Goal: Use online tool/utility: Utilize a website feature to perform a specific function

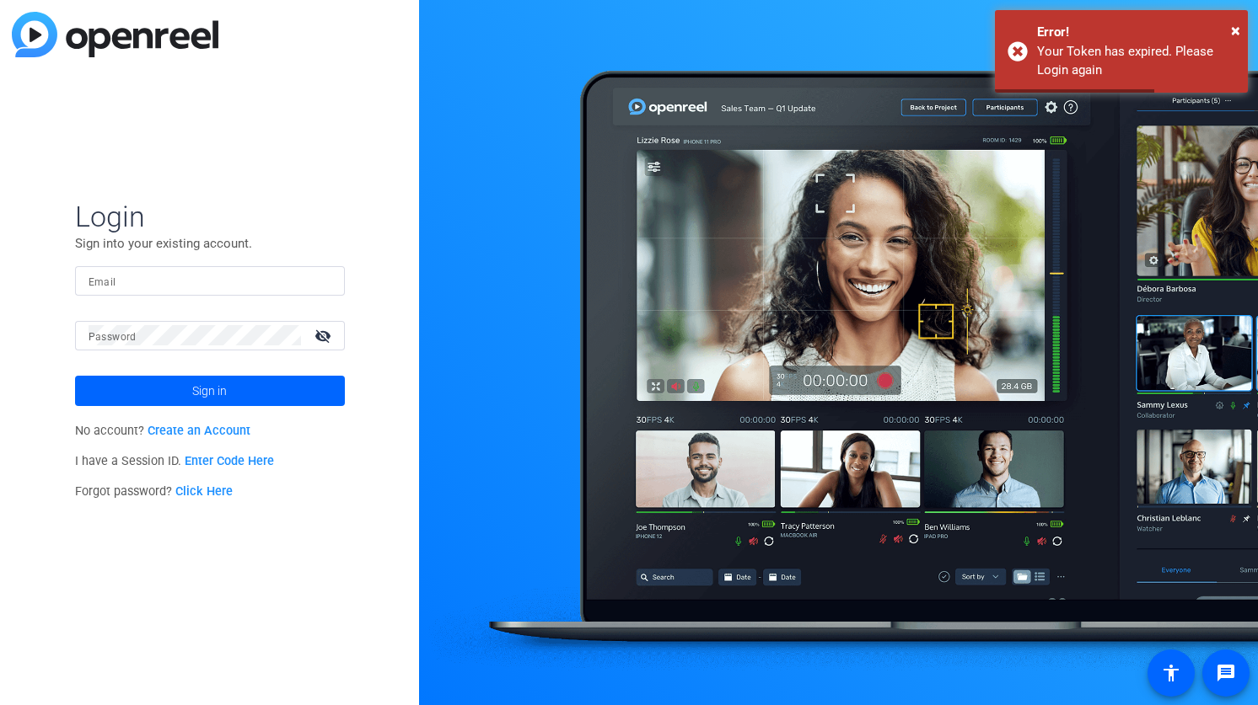
click at [202, 280] on input "Email" at bounding box center [209, 281] width 243 height 20
type input "[PERSON_NAME][EMAIL_ADDRESS][DOMAIN_NAME]"
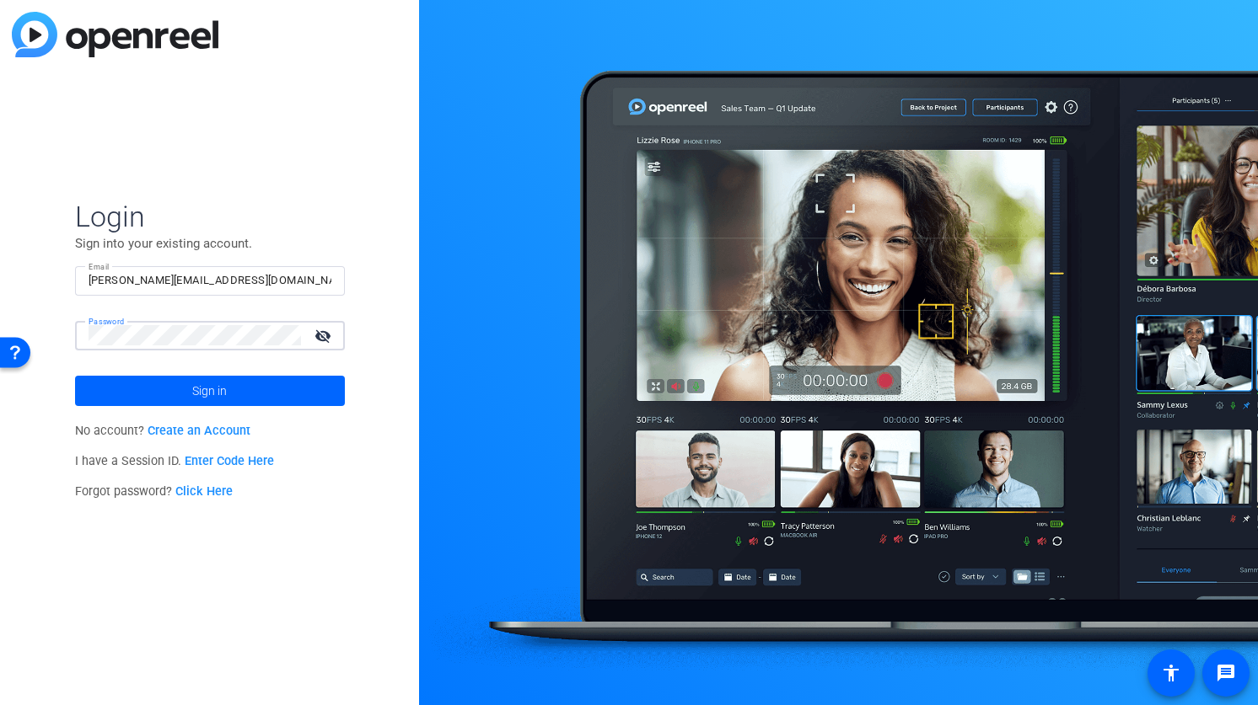
click at [75, 376] on button "Sign in" at bounding box center [210, 391] width 270 height 30
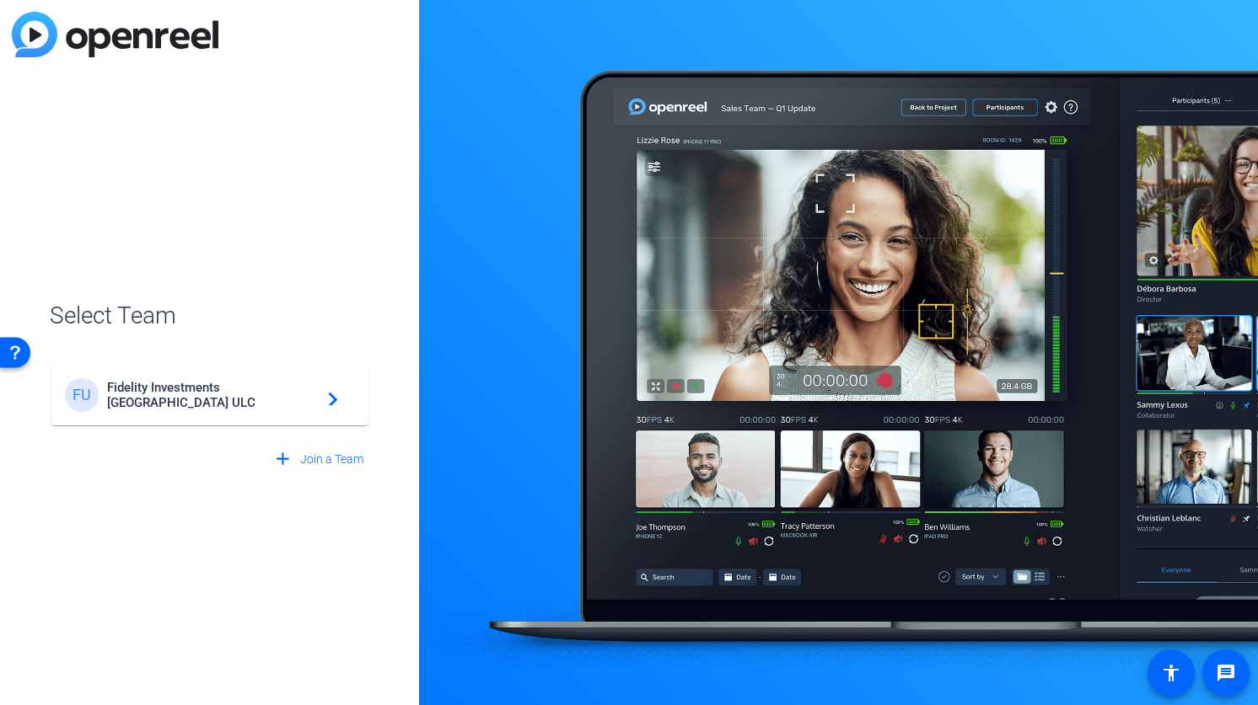
click at [196, 405] on div "FU Fidelity Investments [GEOGRAPHIC_DATA] ULC navigate_next" at bounding box center [210, 395] width 290 height 34
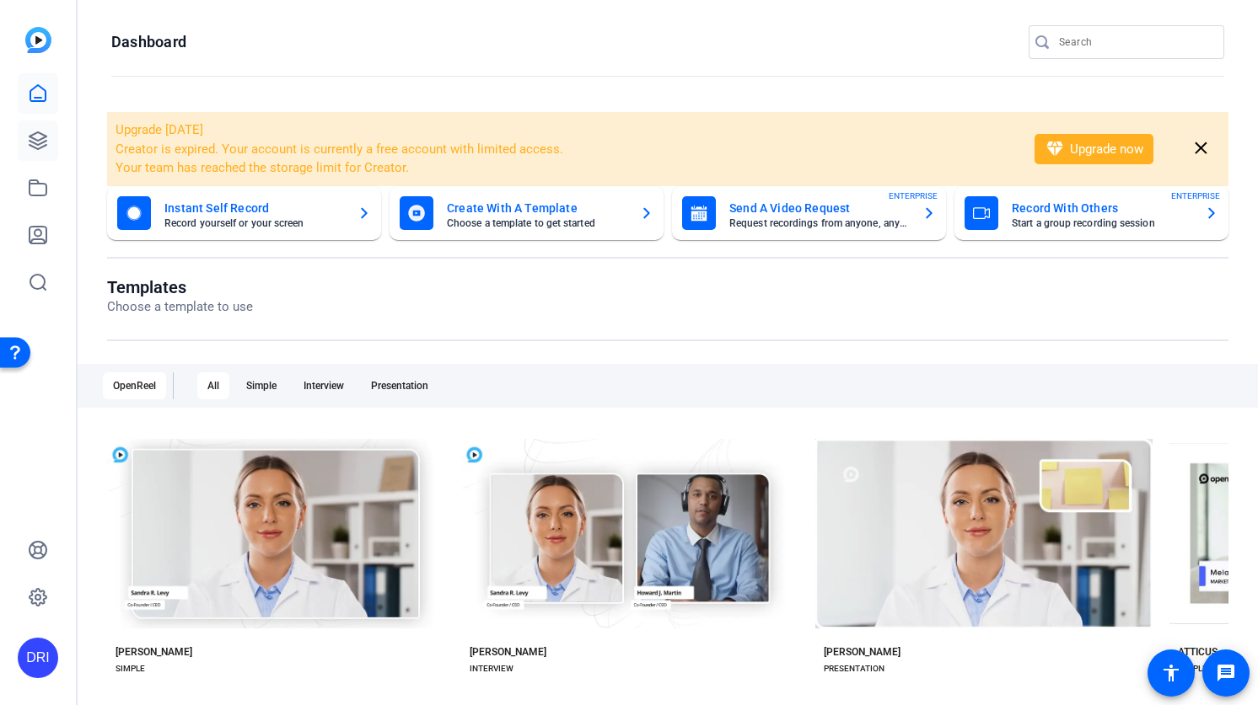
click at [47, 133] on icon at bounding box center [38, 141] width 20 height 20
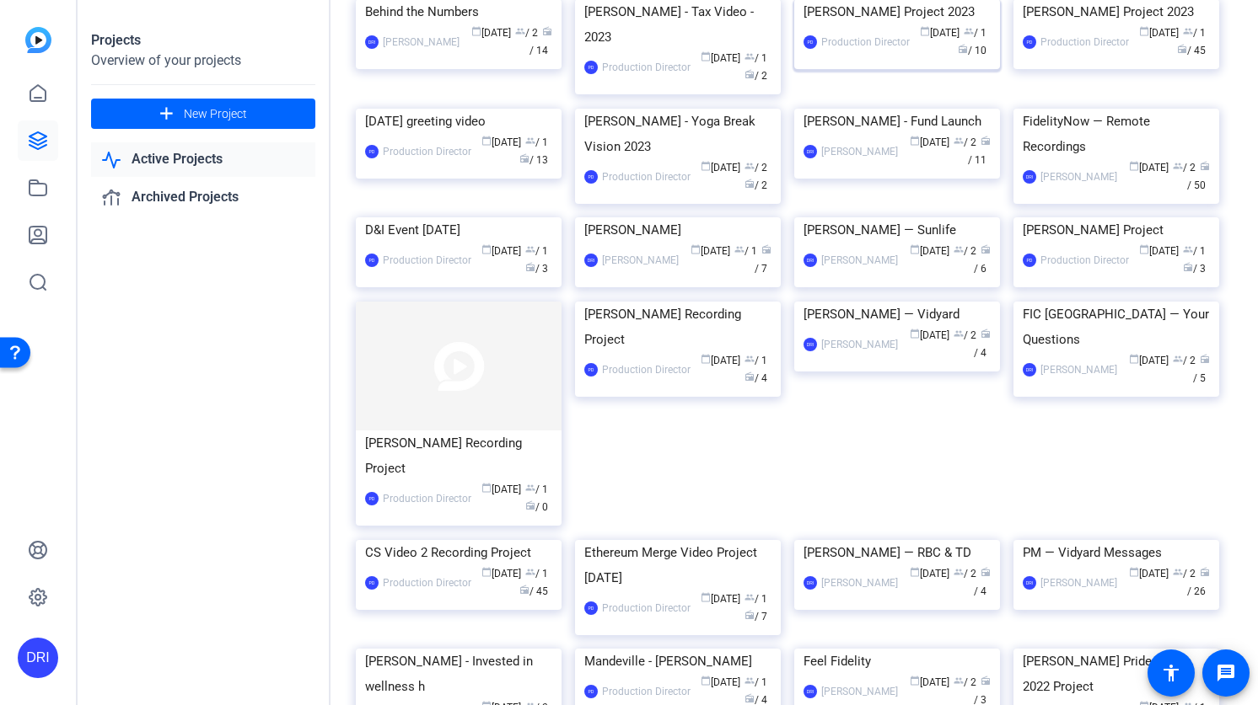
scroll to position [469, 0]
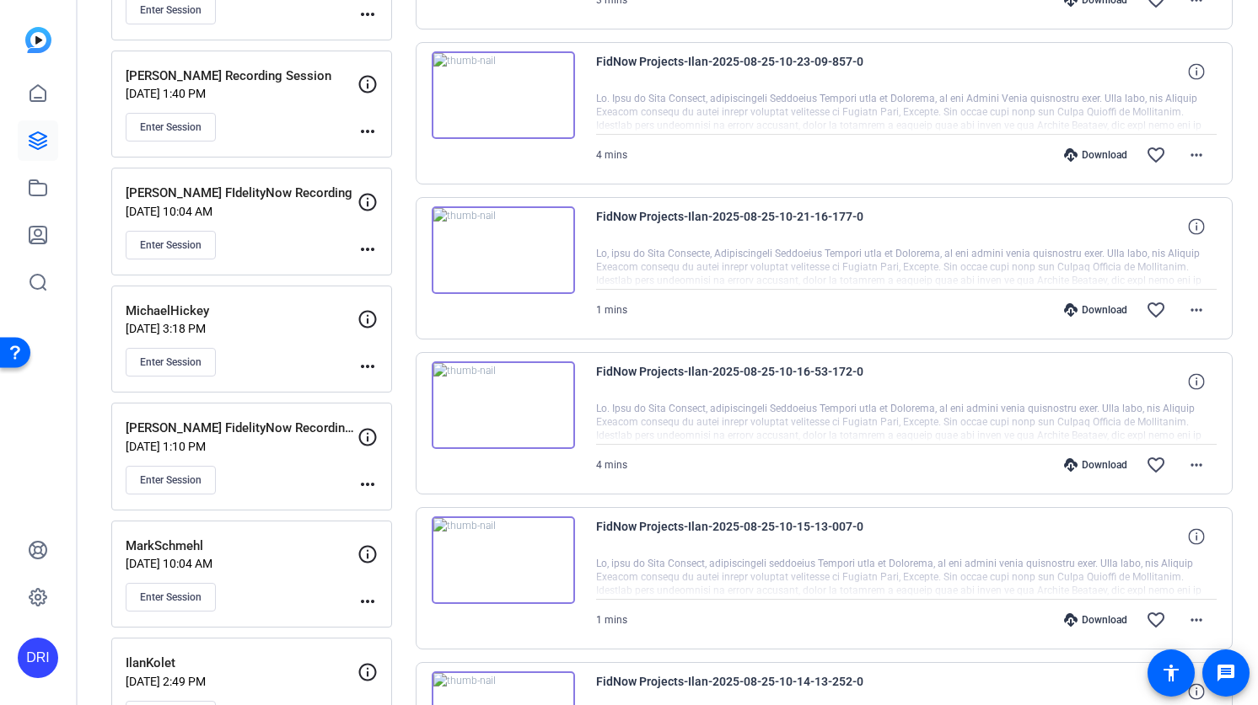
scroll to position [901, 0]
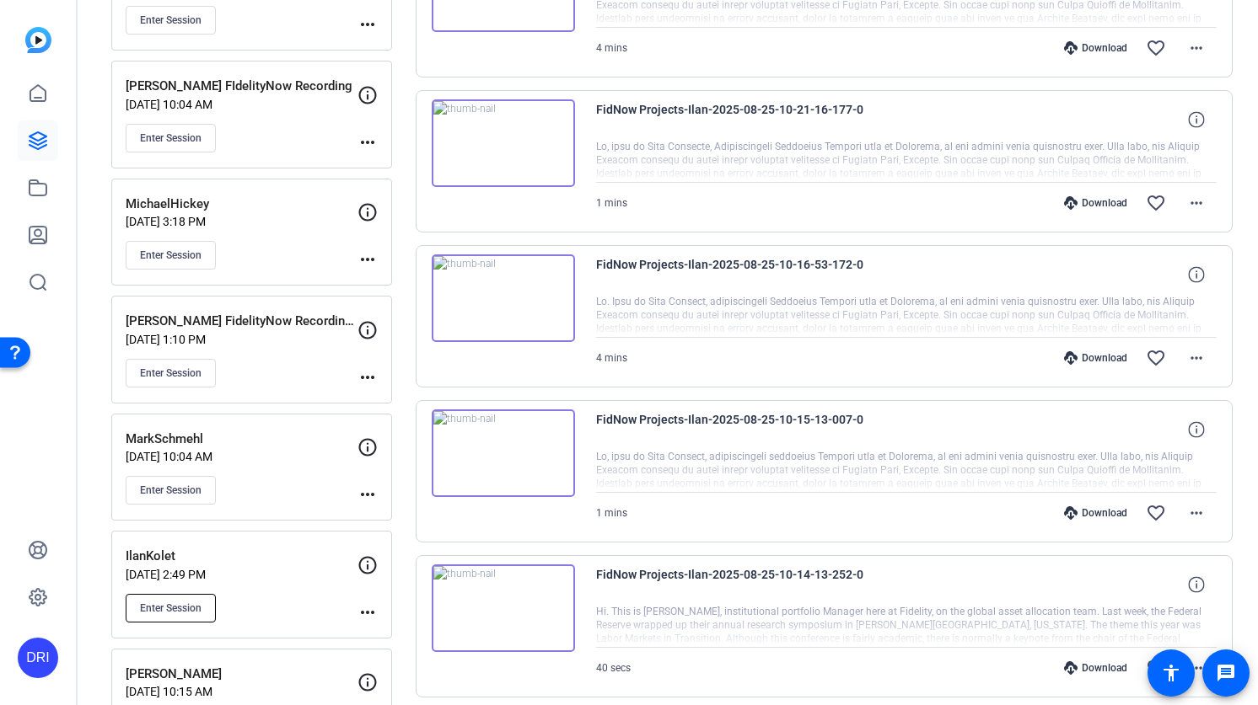
click at [169, 606] on span "Enter Session" at bounding box center [171, 608] width 62 height 13
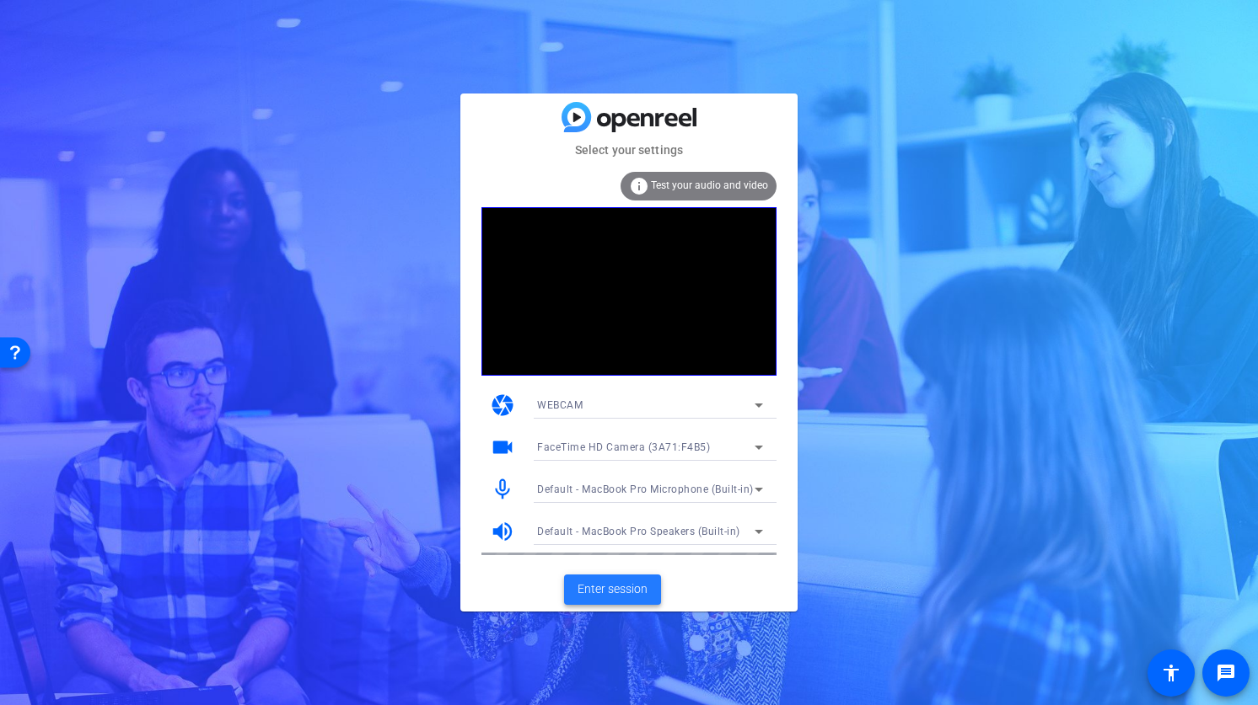
click at [610, 586] on span "Enter session" at bounding box center [612, 590] width 70 height 18
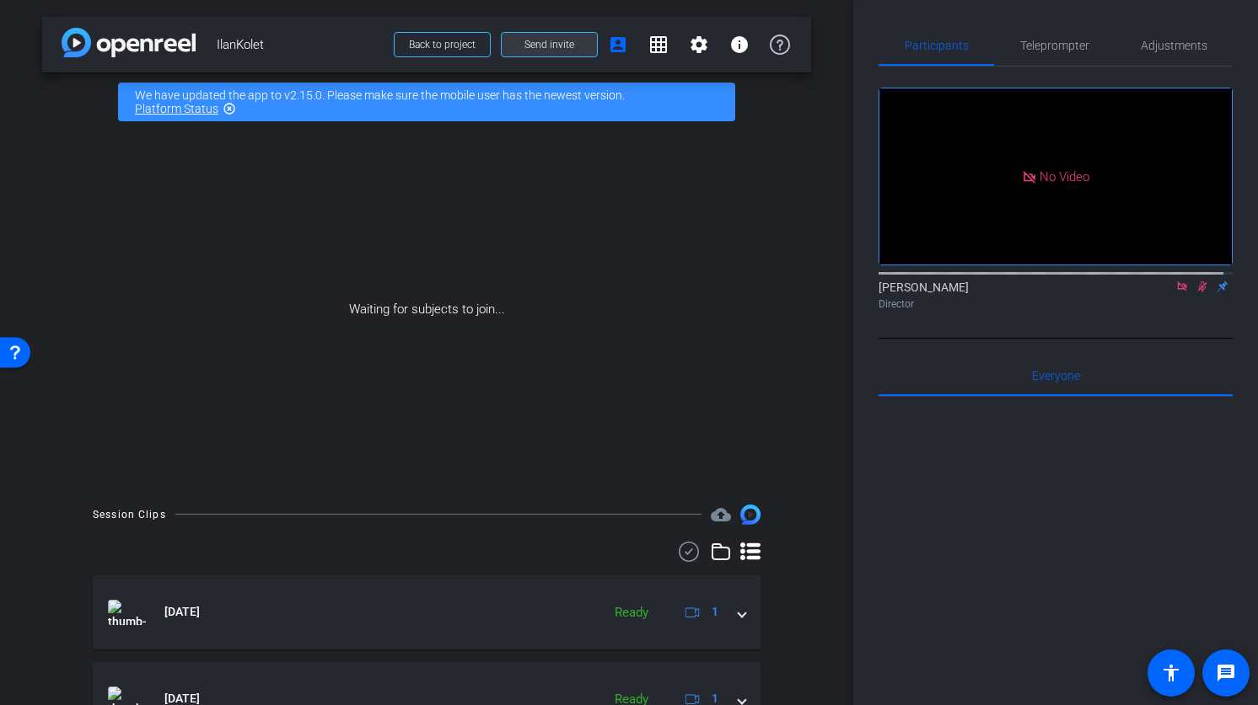
click at [528, 45] on span "Send invite" at bounding box center [549, 44] width 50 height 13
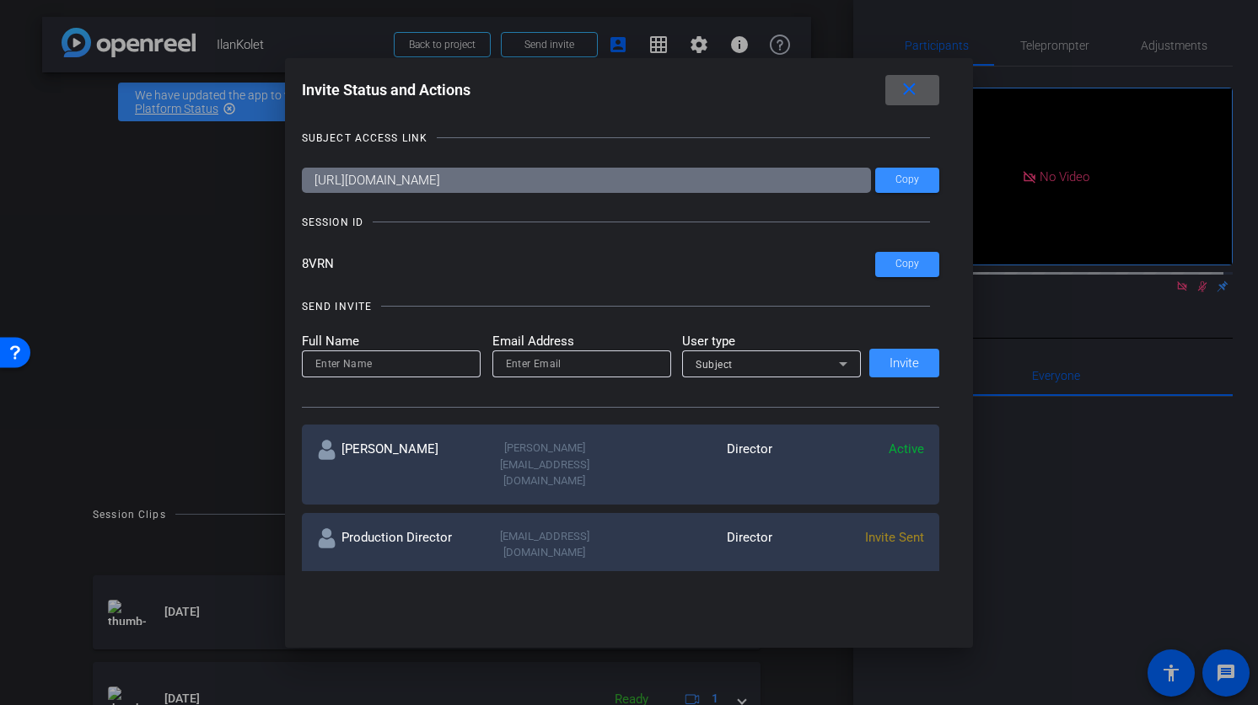
click at [901, 91] on span at bounding box center [912, 90] width 54 height 40
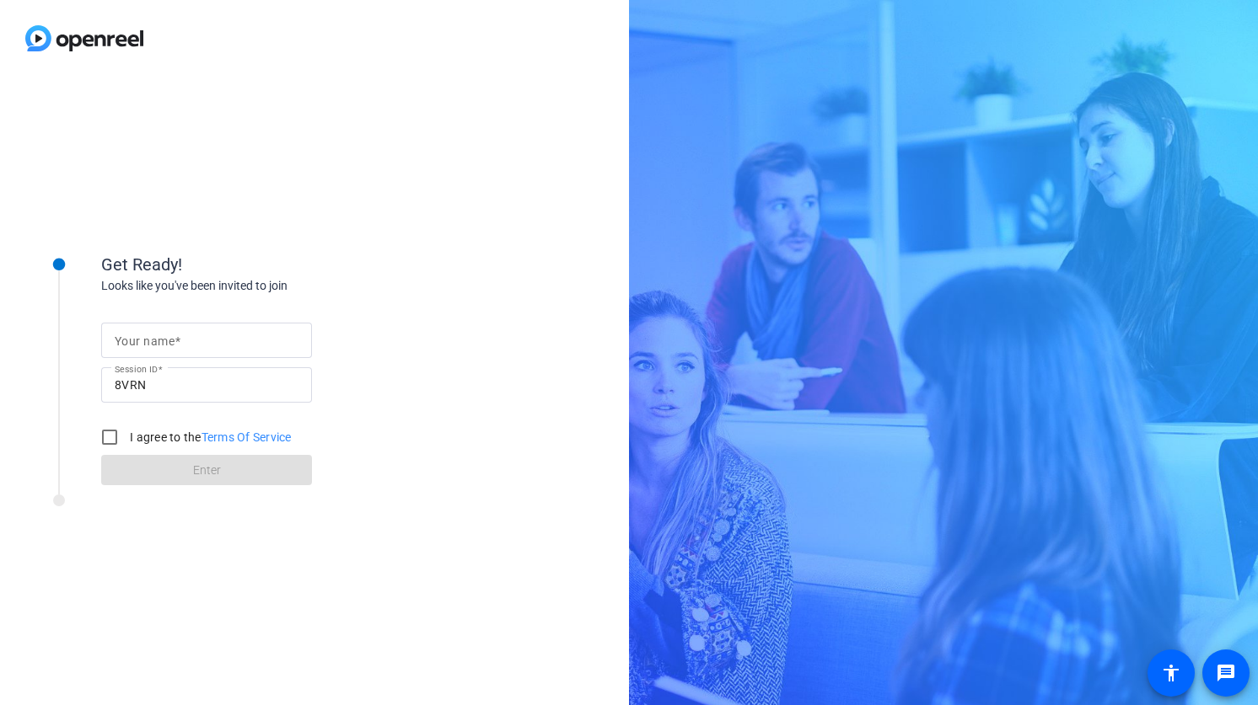
click at [228, 341] on input "Your name" at bounding box center [207, 340] width 184 height 20
type input "04212025_JurrienTimmer_RAW"
click at [112, 439] on input "I agree to the Terms Of Service" at bounding box center [110, 438] width 34 height 34
checkbox input "true"
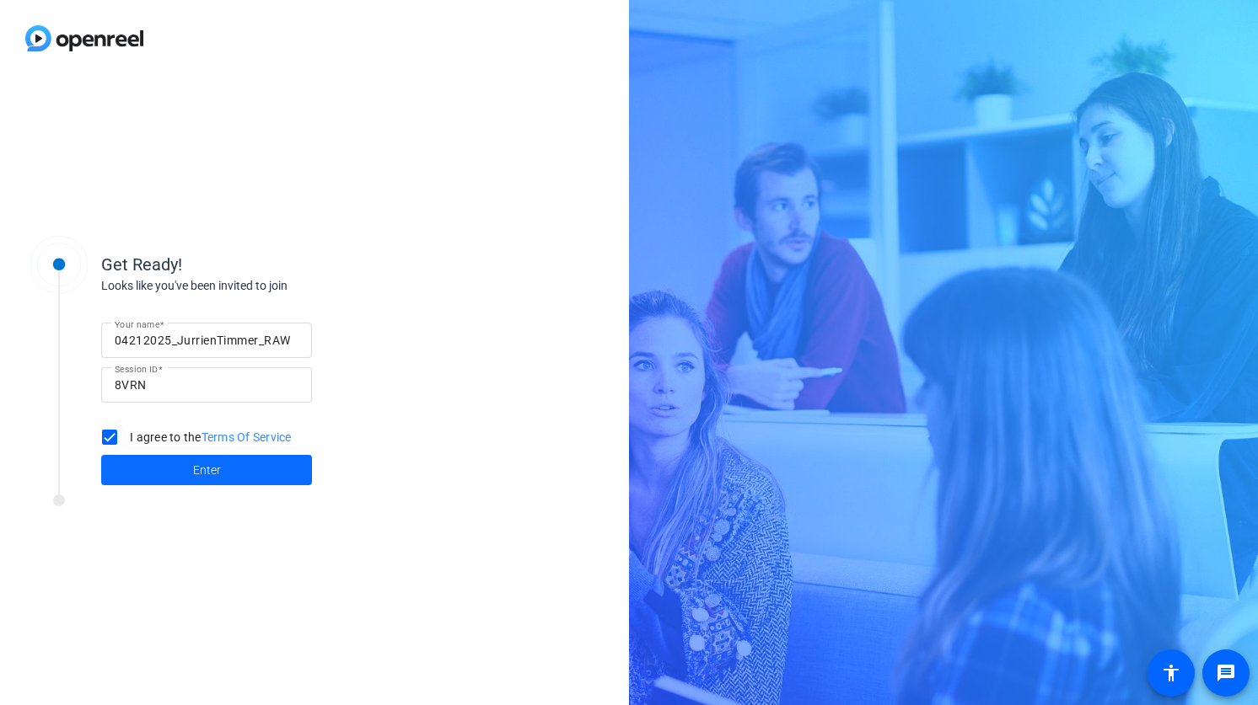
click at [151, 471] on span at bounding box center [206, 470] width 211 height 40
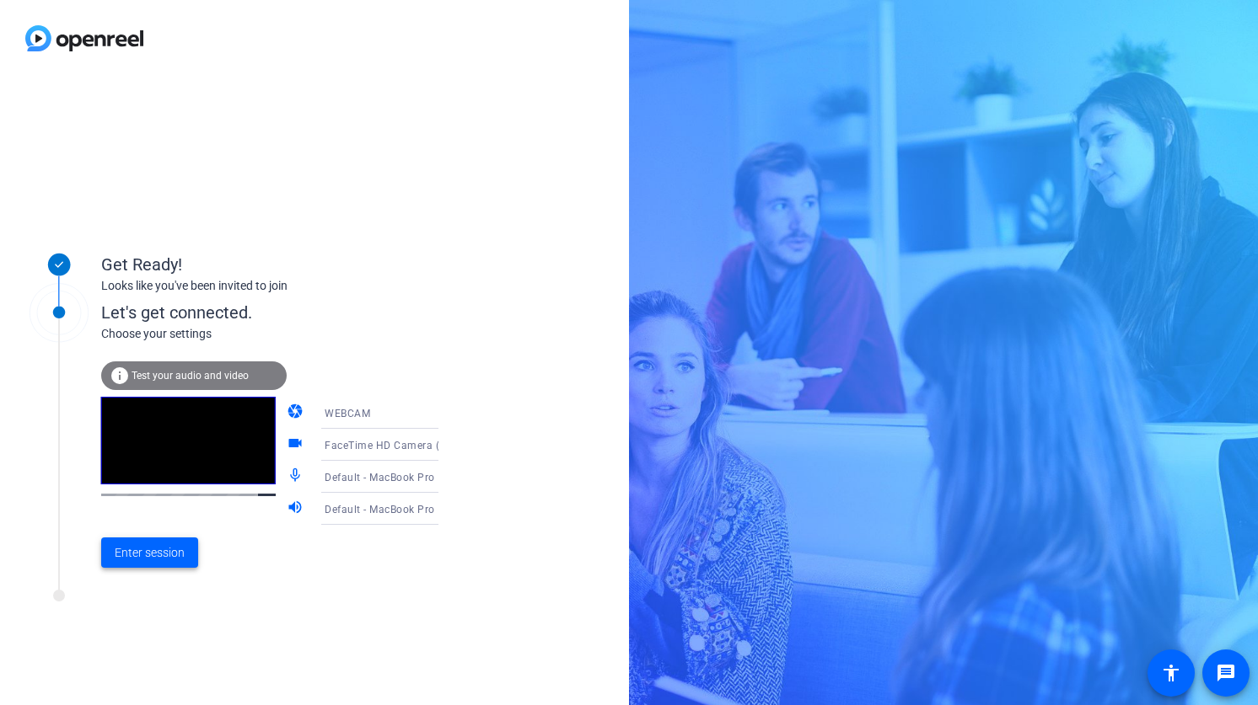
click at [153, 565] on span at bounding box center [149, 553] width 97 height 40
